Goal: Task Accomplishment & Management: Manage account settings

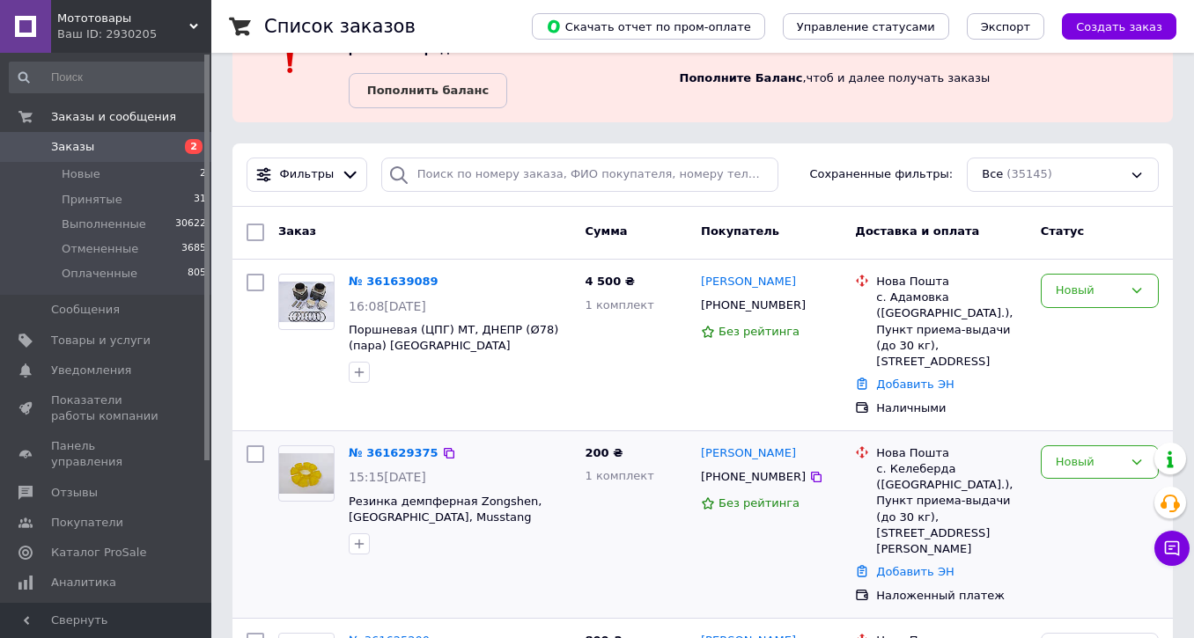
scroll to position [293, 0]
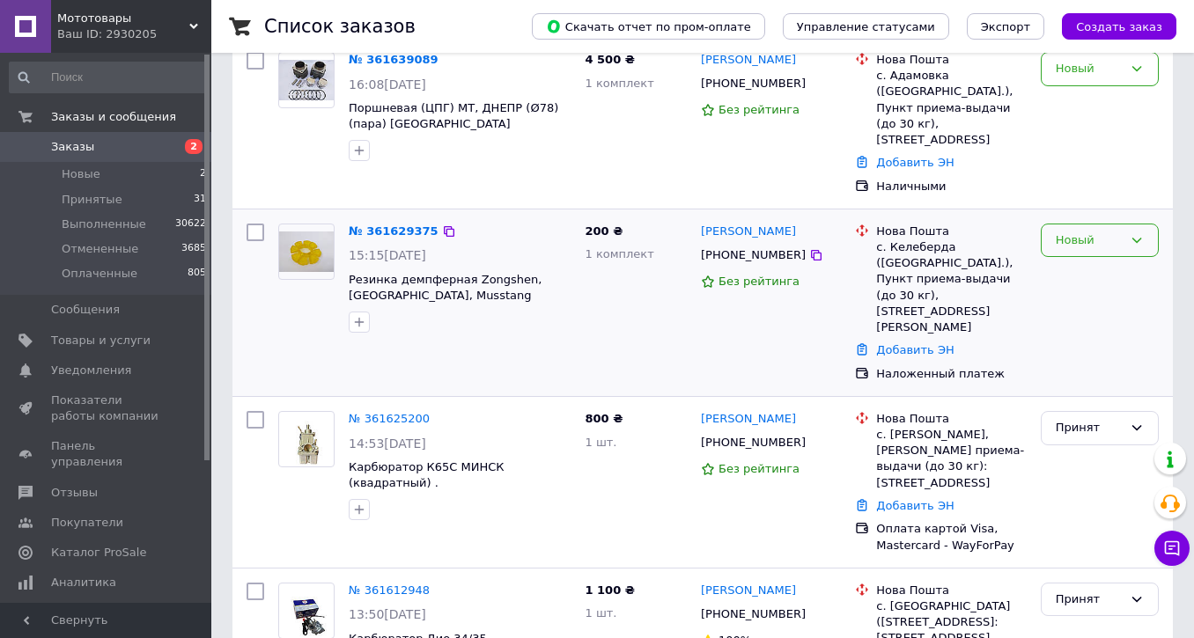
click at [1114, 232] on div "Новый" at bounding box center [1089, 241] width 67 height 18
click at [1089, 261] on li "Принят" at bounding box center [1100, 277] width 116 height 33
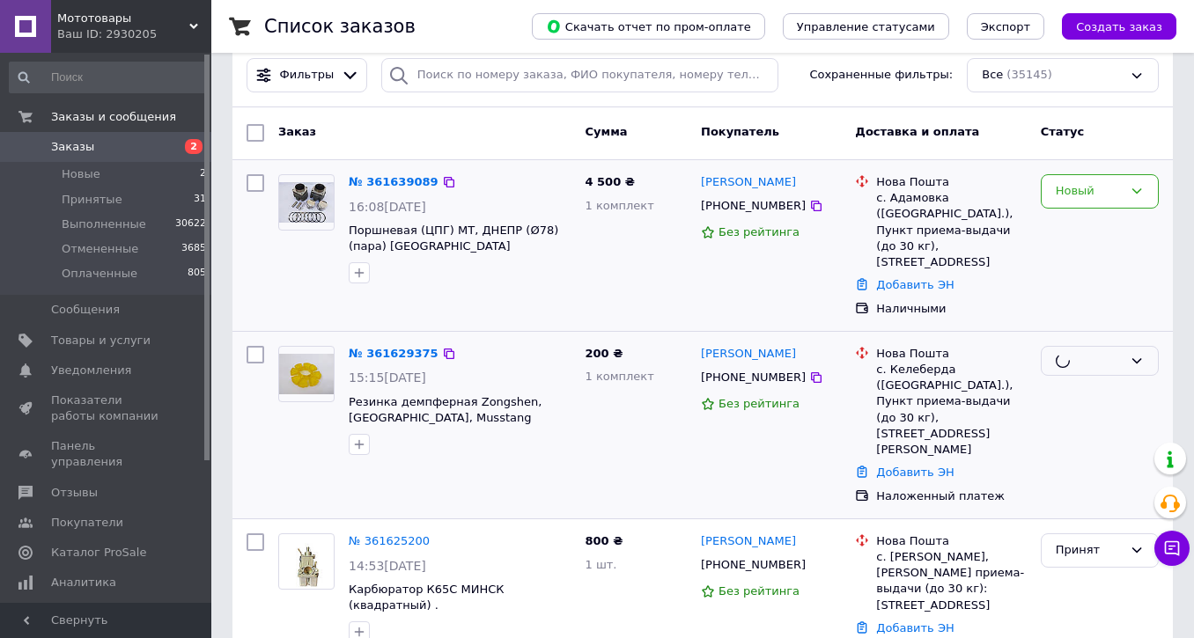
scroll to position [171, 0]
click at [1077, 196] on div "Новый" at bounding box center [1089, 191] width 67 height 18
click at [1082, 225] on li "Принят" at bounding box center [1100, 228] width 116 height 33
click at [86, 368] on span "Уведомления" at bounding box center [91, 371] width 80 height 16
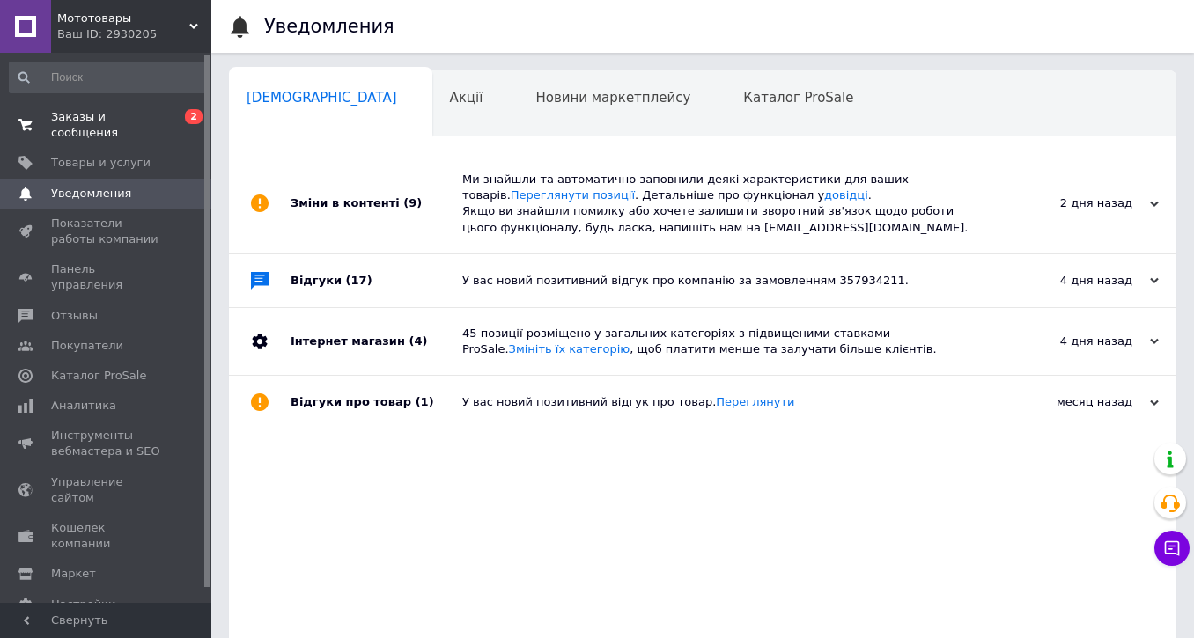
click at [69, 120] on span "Заказы и сообщения" at bounding box center [107, 125] width 112 height 32
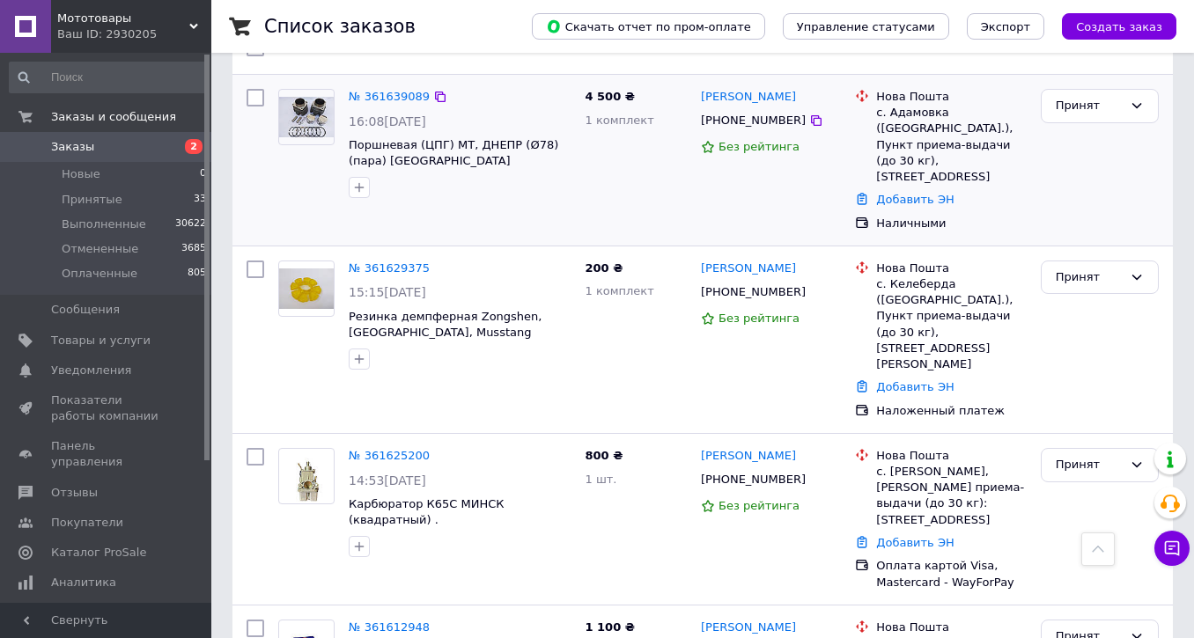
scroll to position [223, 0]
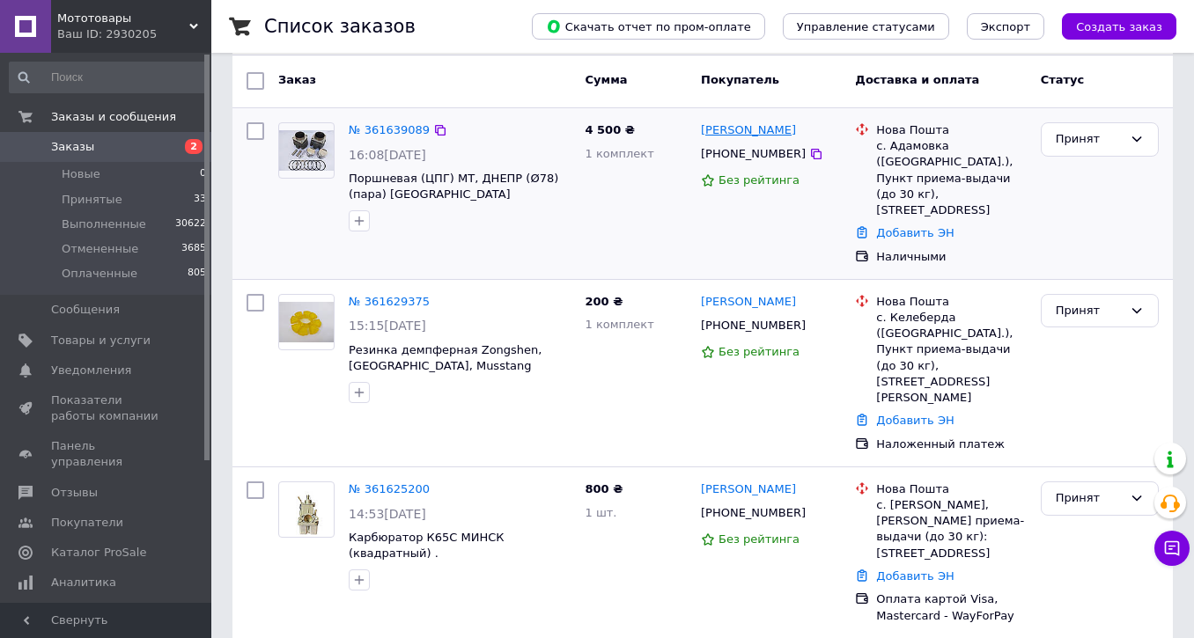
click at [766, 130] on link "[PERSON_NAME]" at bounding box center [748, 130] width 95 height 17
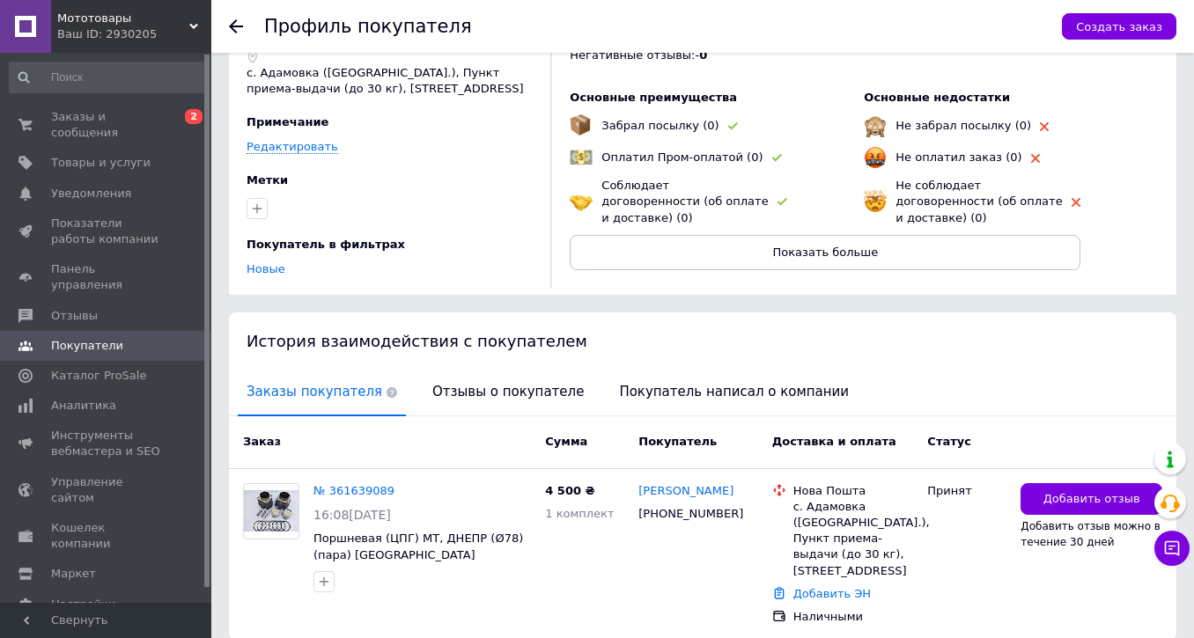
scroll to position [146, 0]
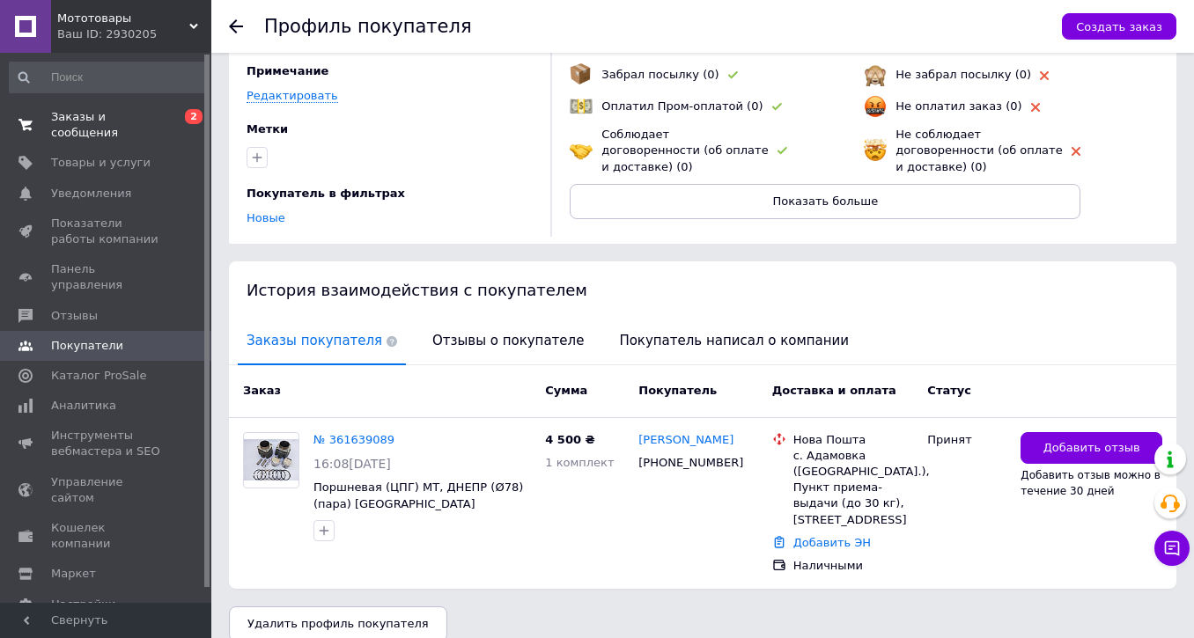
click at [88, 133] on span "Заказы и сообщения" at bounding box center [107, 125] width 112 height 32
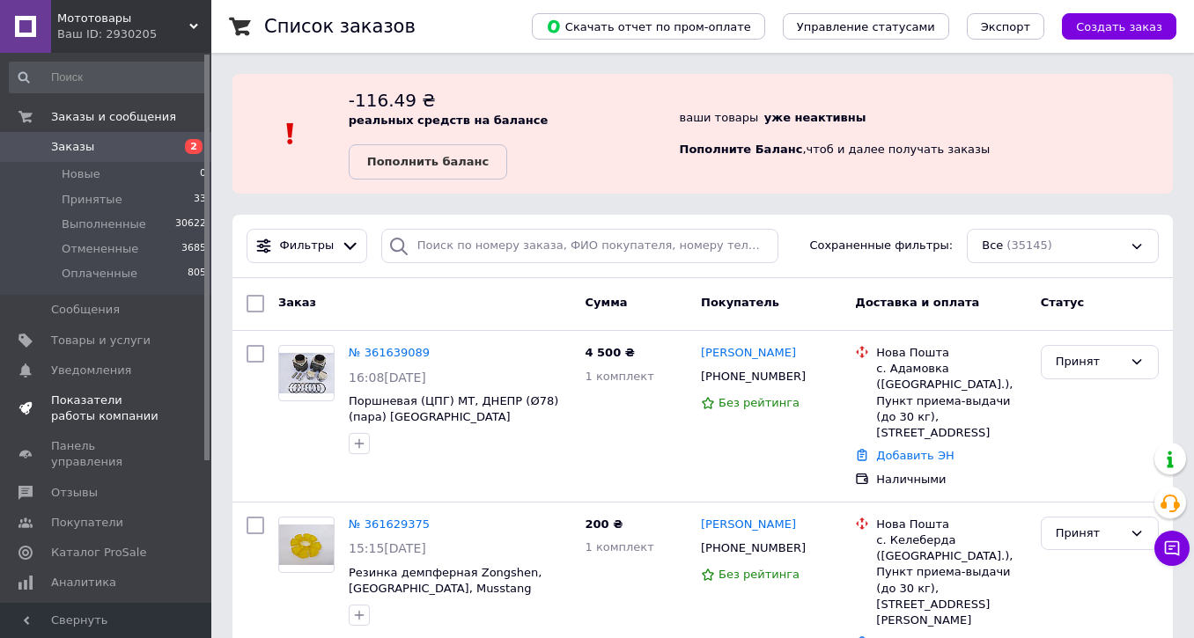
click at [80, 417] on span "Показатели работы компании" at bounding box center [107, 409] width 112 height 32
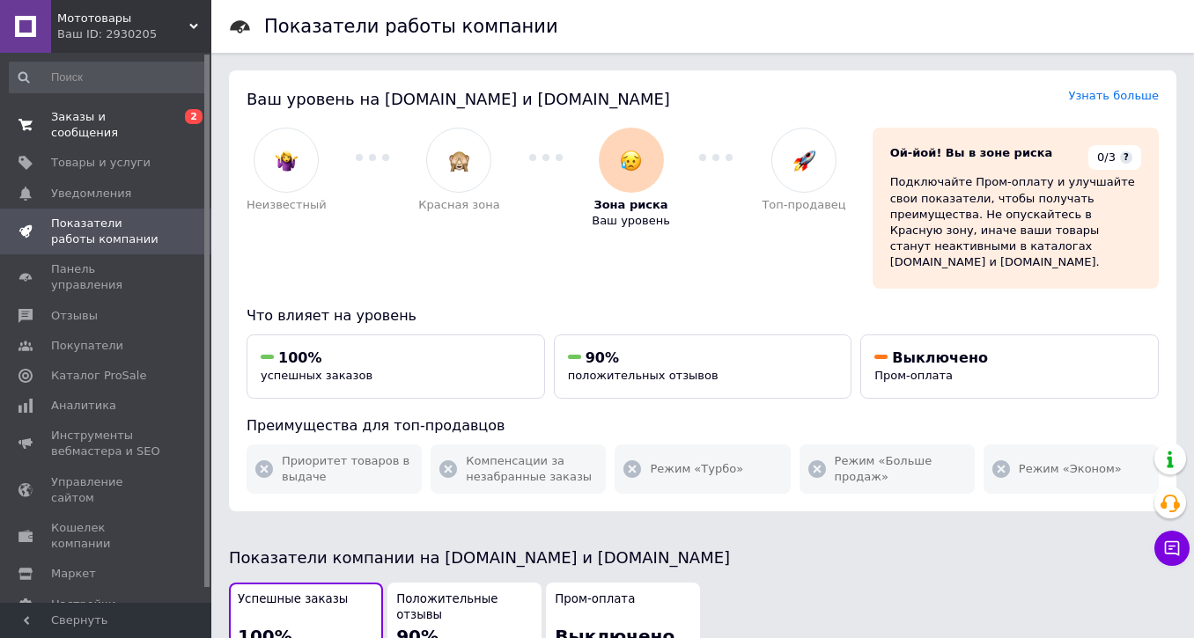
click at [84, 133] on span "Заказы и сообщения" at bounding box center [107, 125] width 112 height 32
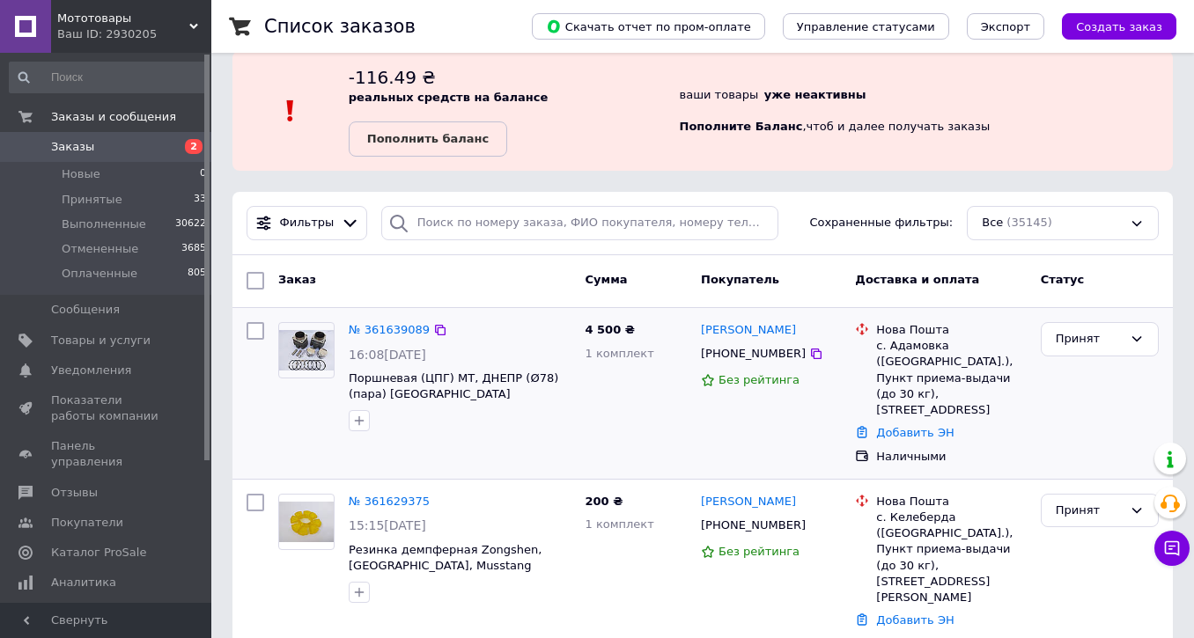
scroll to position [114, 0]
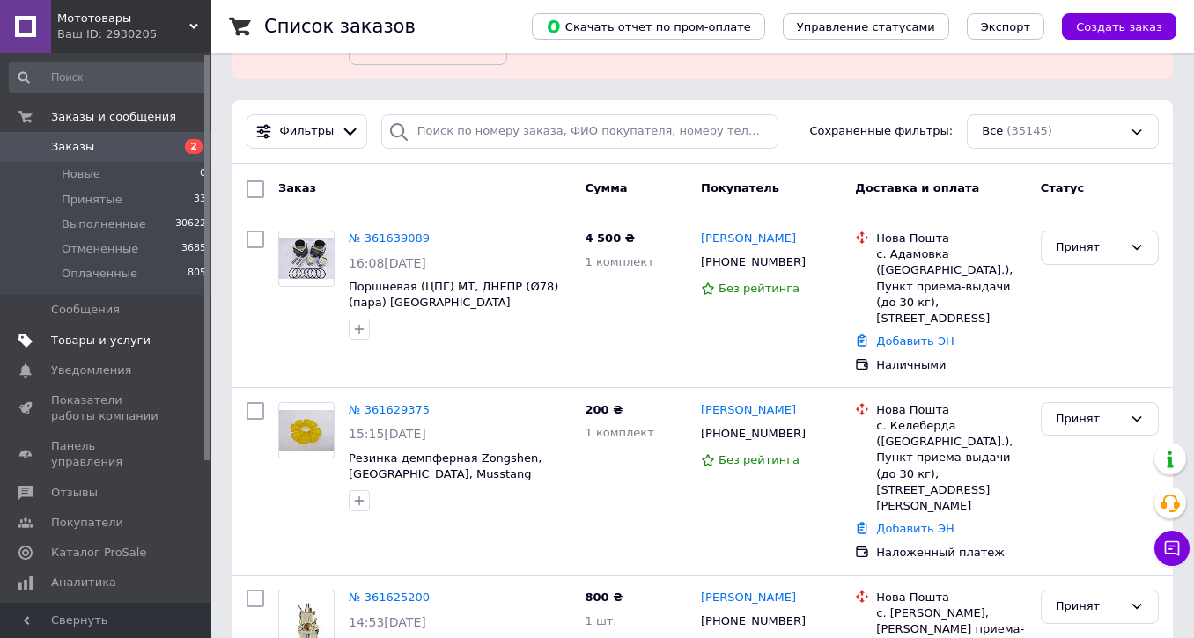
click at [91, 336] on span "Товары и услуги" at bounding box center [101, 341] width 100 height 16
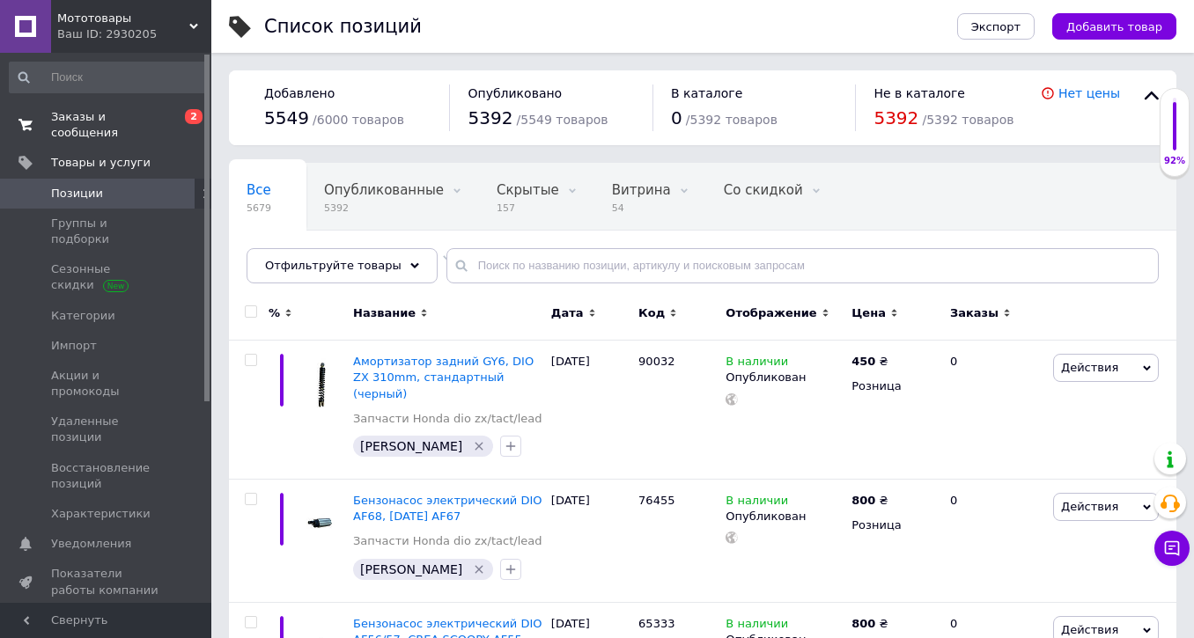
click at [99, 126] on span "Заказы и сообщения" at bounding box center [107, 125] width 112 height 32
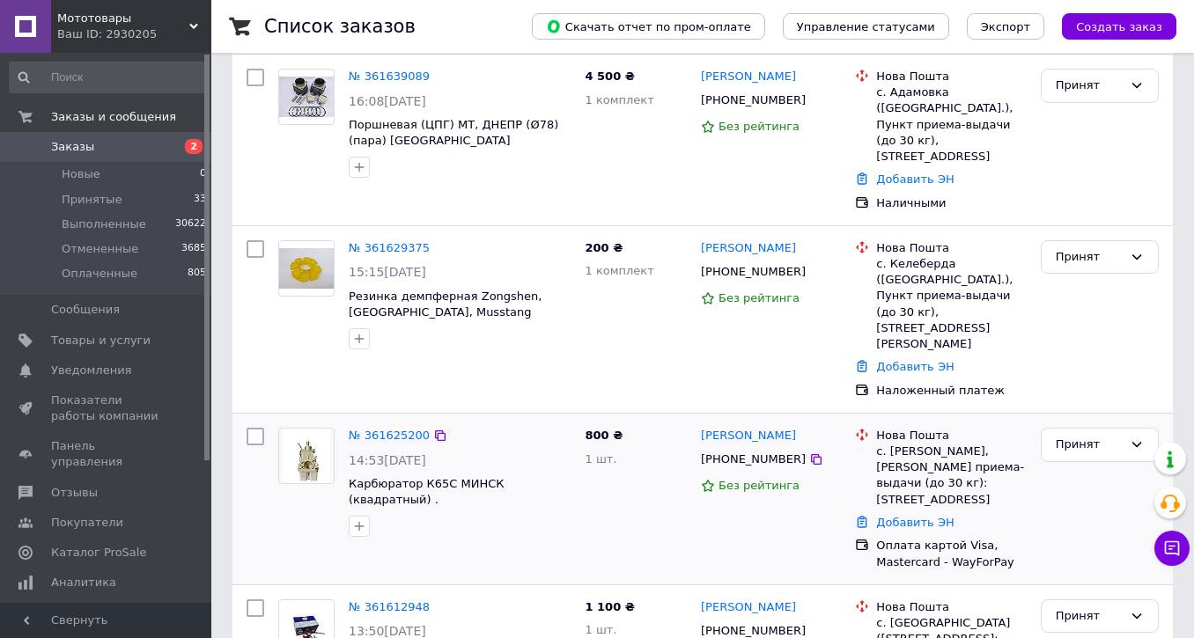
scroll to position [281, 0]
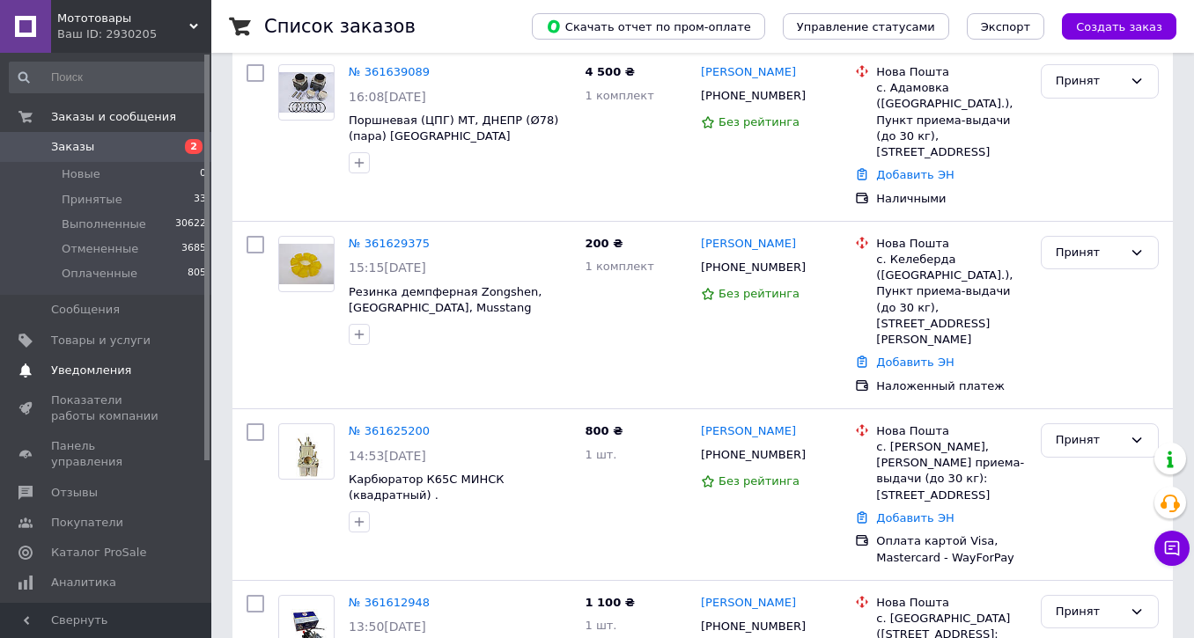
click at [81, 375] on span "Уведомления" at bounding box center [91, 371] width 80 height 16
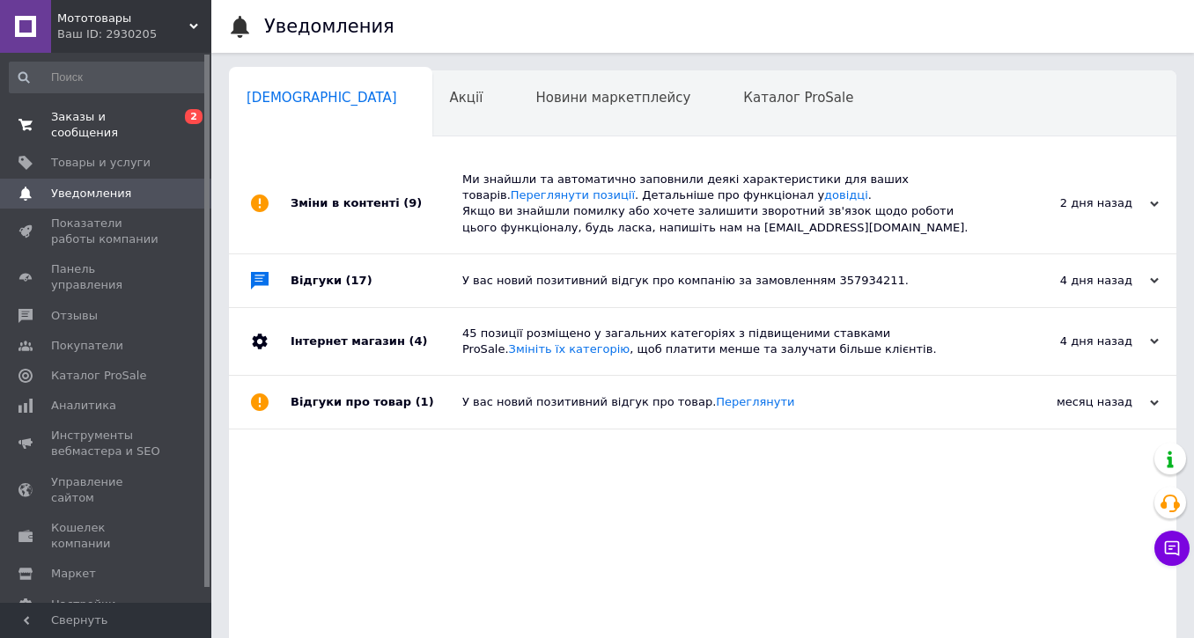
click at [65, 125] on span "Заказы и сообщения" at bounding box center [107, 125] width 112 height 32
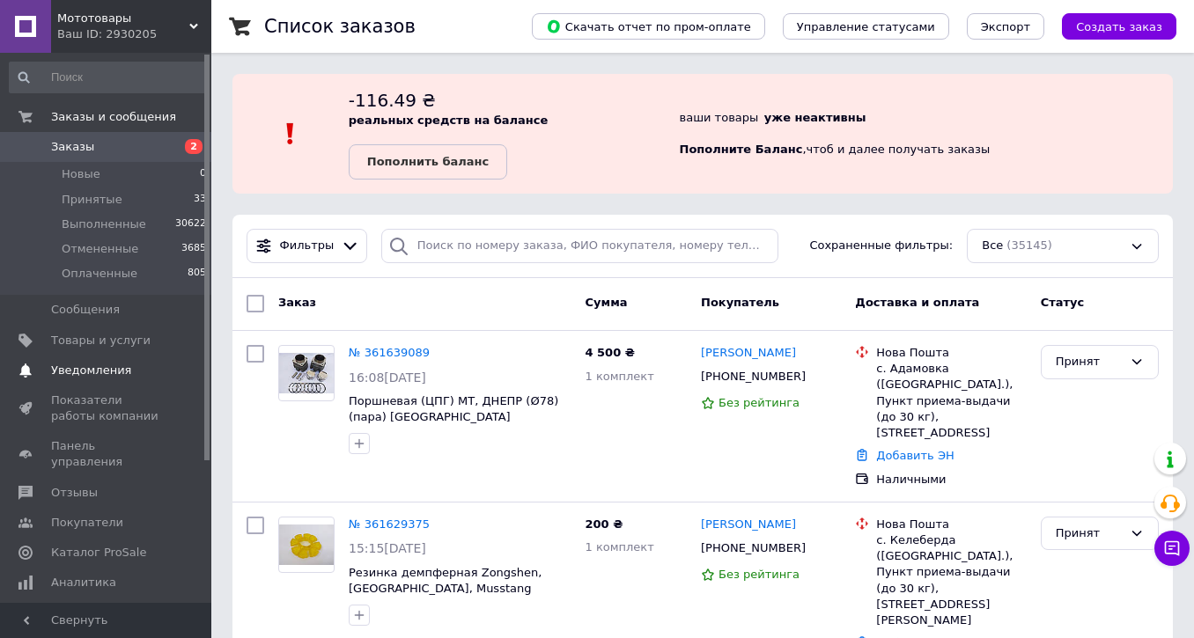
click at [77, 371] on span "Уведомления" at bounding box center [91, 371] width 80 height 16
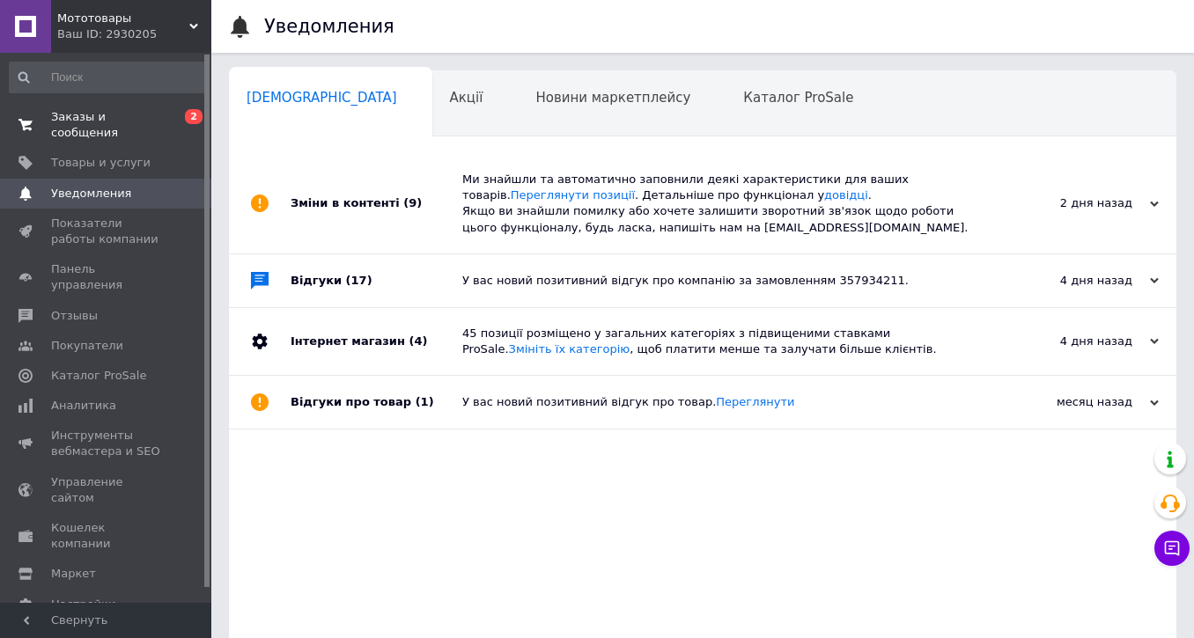
click at [82, 122] on span "Заказы и сообщения" at bounding box center [107, 125] width 112 height 32
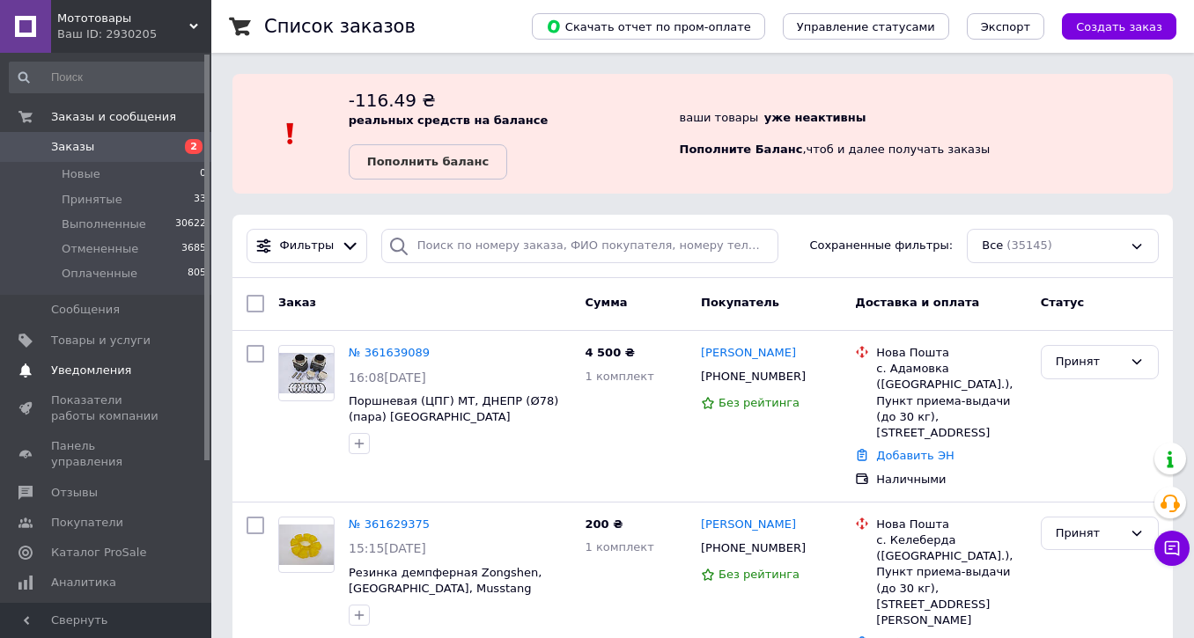
click at [93, 371] on span "Уведомления" at bounding box center [91, 371] width 80 height 16
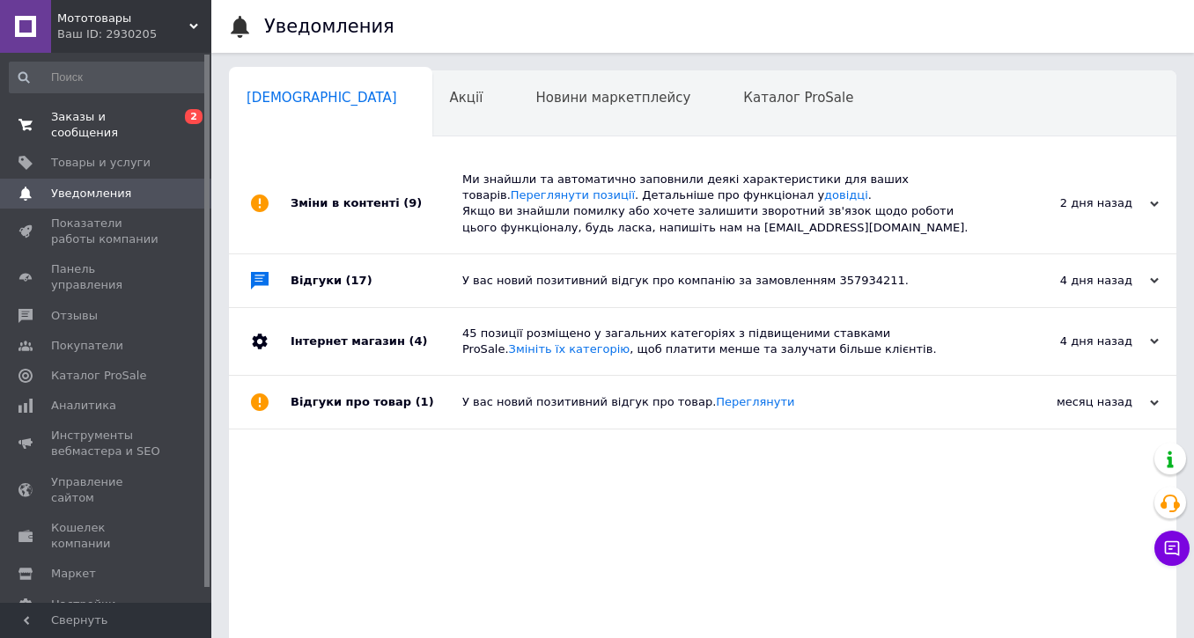
click at [81, 130] on span "Заказы и сообщения" at bounding box center [107, 125] width 112 height 32
